Goal: Contribute content: Contribute content

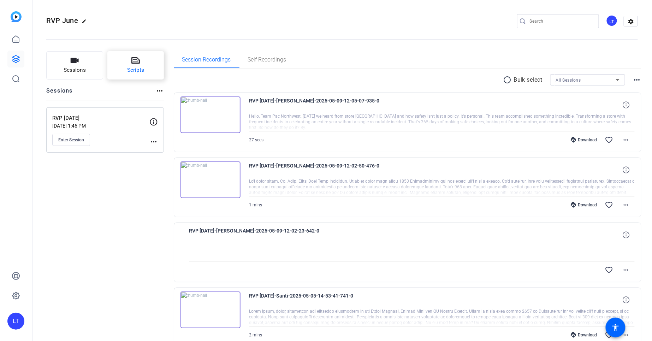
click at [135, 60] on icon at bounding box center [135, 60] width 8 height 6
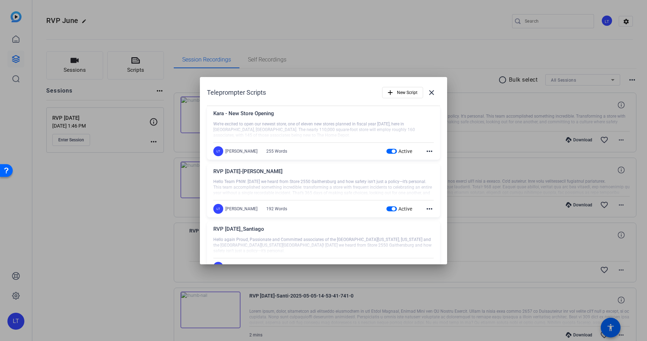
drag, startPoint x: 64, startPoint y: 198, endPoint x: 63, endPoint y: 194, distance: 4.3
click at [64, 198] on div at bounding box center [323, 170] width 647 height 341
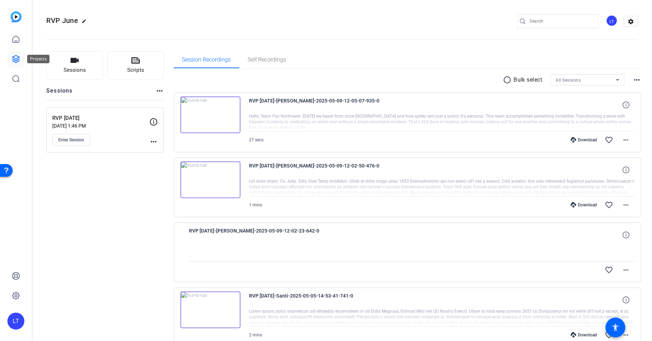
click at [18, 56] on icon at bounding box center [16, 59] width 8 height 8
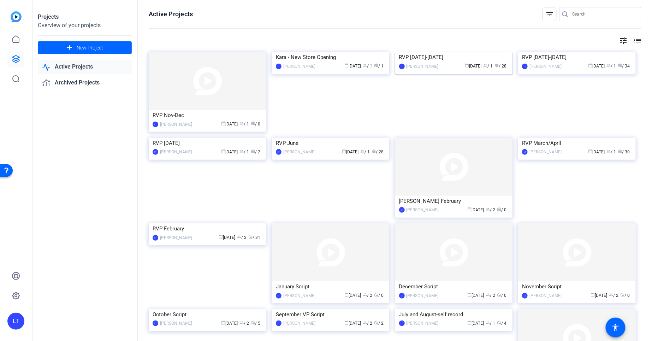
click at [410, 52] on img at bounding box center [453, 52] width 117 height 0
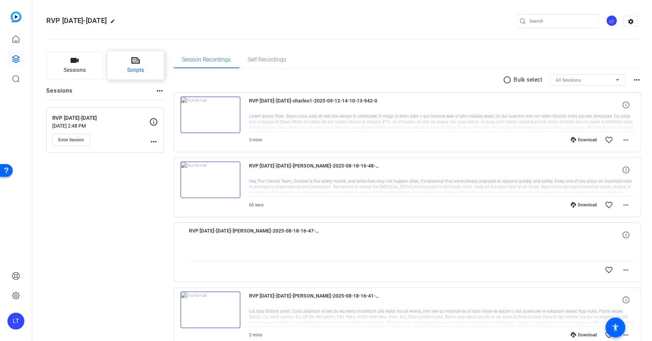
click at [139, 58] on icon at bounding box center [135, 60] width 8 height 8
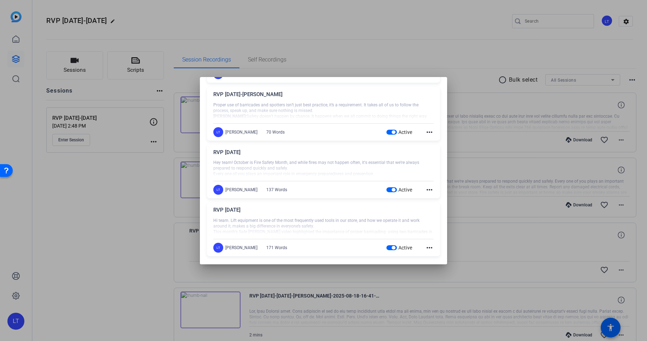
scroll to position [485, 0]
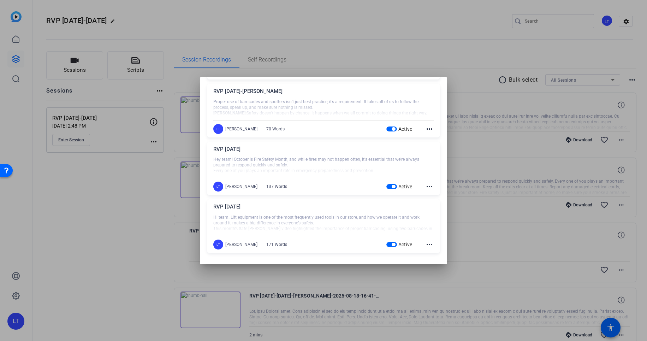
click at [257, 158] on div at bounding box center [323, 165] width 220 height 18
click at [425, 186] on mat-icon "more_horiz" at bounding box center [429, 186] width 8 height 8
click at [428, 196] on span "Edit" at bounding box center [439, 197] width 28 height 8
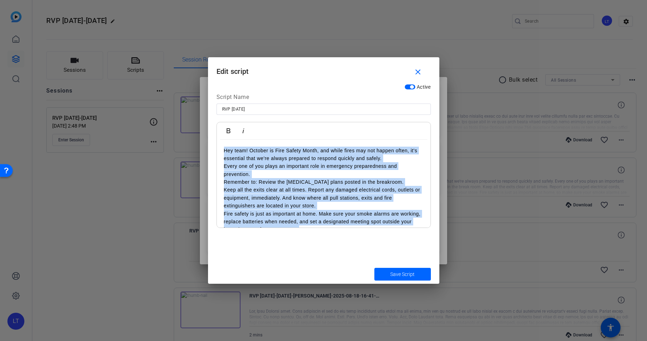
scroll to position [28, 0]
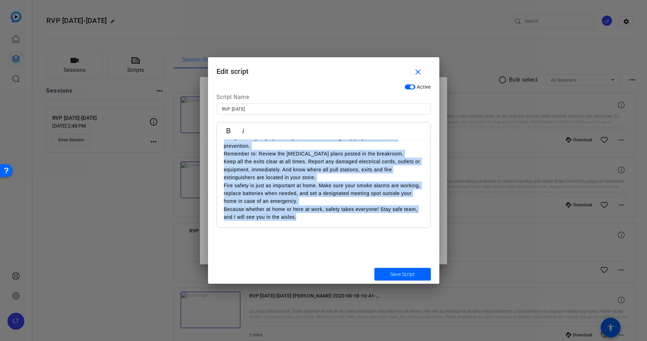
drag, startPoint x: 239, startPoint y: 152, endPoint x: 382, endPoint y: 248, distance: 172.8
click at [382, 248] on div "Active Script Name RVP [DATE] Bold Italic Hey team! October is Fire Safety Mont…" at bounding box center [323, 172] width 231 height 184
copy div "Hey team! October is Fire Safety Month, and while fires may not happen often, i…"
click at [415, 68] on mat-icon "close" at bounding box center [417, 72] width 9 height 9
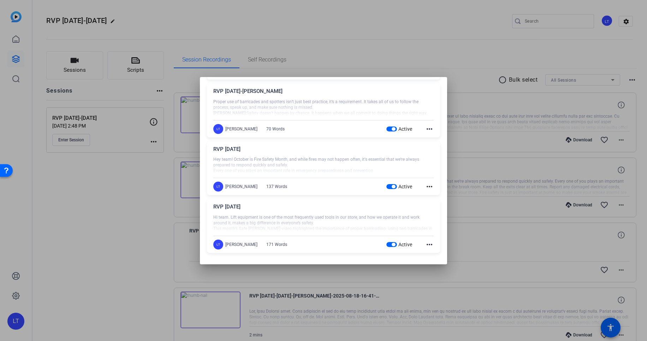
click at [187, 25] on div at bounding box center [323, 170] width 647 height 341
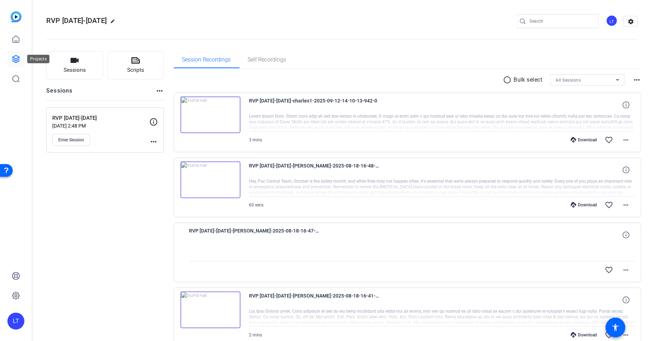
click at [15, 55] on icon at bounding box center [16, 59] width 8 height 8
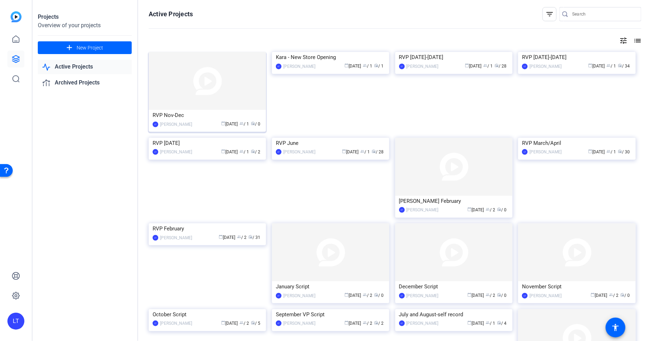
click at [154, 79] on img at bounding box center [207, 81] width 117 height 58
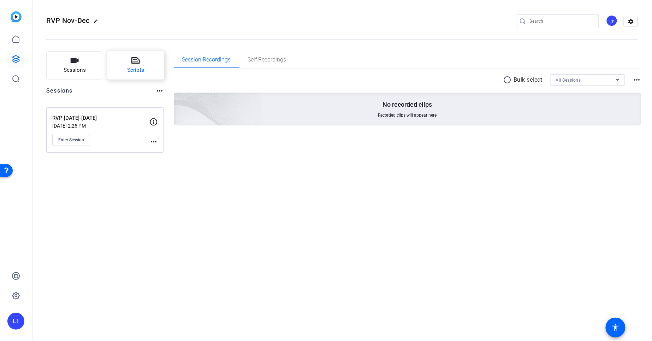
click at [139, 62] on icon at bounding box center [135, 60] width 8 height 6
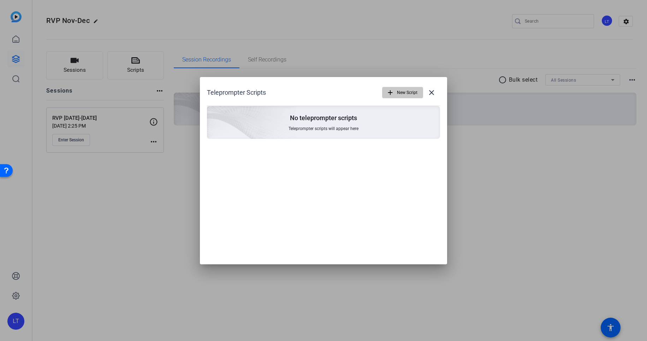
click at [397, 90] on span "New Script" at bounding box center [407, 92] width 20 height 13
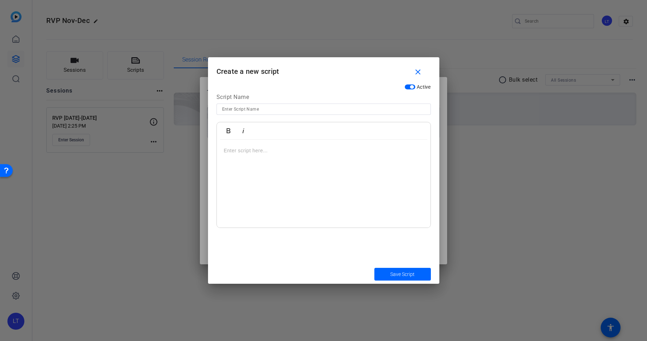
click at [262, 108] on input at bounding box center [323, 109] width 203 height 8
click at [241, 110] on input "Kara-[DATE]" at bounding box center [323, 109] width 203 height 8
click at [233, 110] on input "Kara-[DATE]" at bounding box center [323, 109] width 203 height 8
click at [230, 110] on input "Kara- [DATE]" at bounding box center [323, 109] width 203 height 8
type input "Kara - [DATE]"
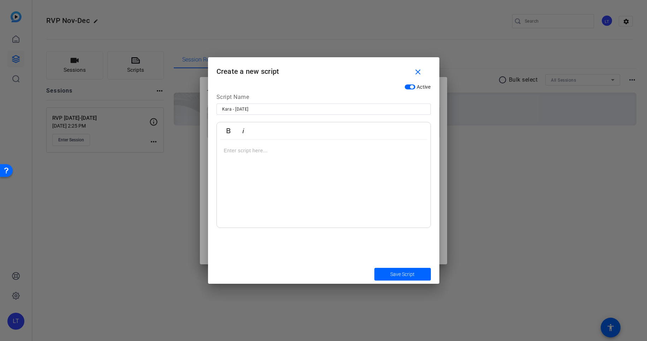
click at [232, 147] on p at bounding box center [323, 150] width 199 height 8
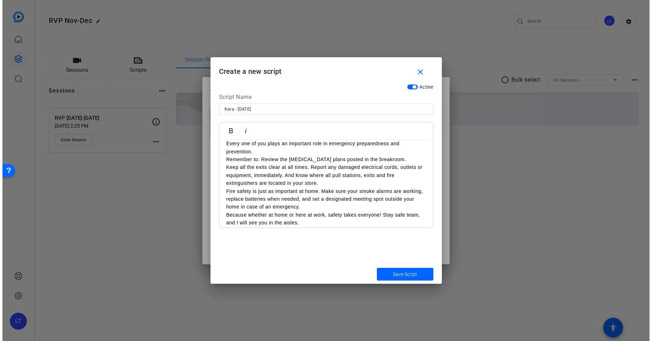
scroll to position [28, 0]
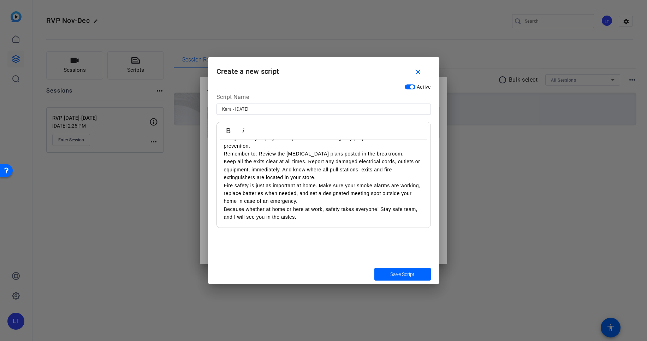
click at [400, 155] on p "Remember to: Review the [MEDICAL_DATA] plans posted in the breakroom." at bounding box center [323, 154] width 199 height 8
click at [403, 274] on span "Save Script" at bounding box center [402, 273] width 24 height 7
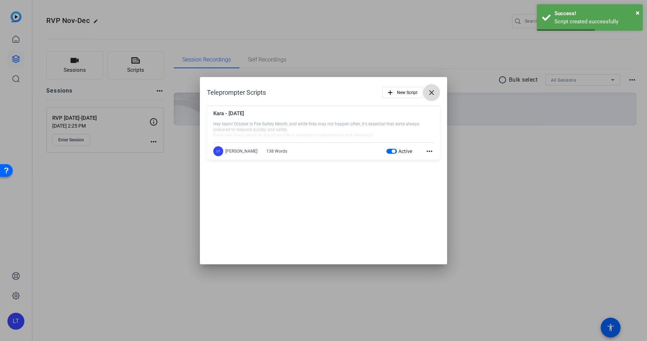
click at [432, 89] on mat-icon "close" at bounding box center [431, 92] width 8 height 8
